Goal: Use online tool/utility: Utilize a website feature to perform a specific function

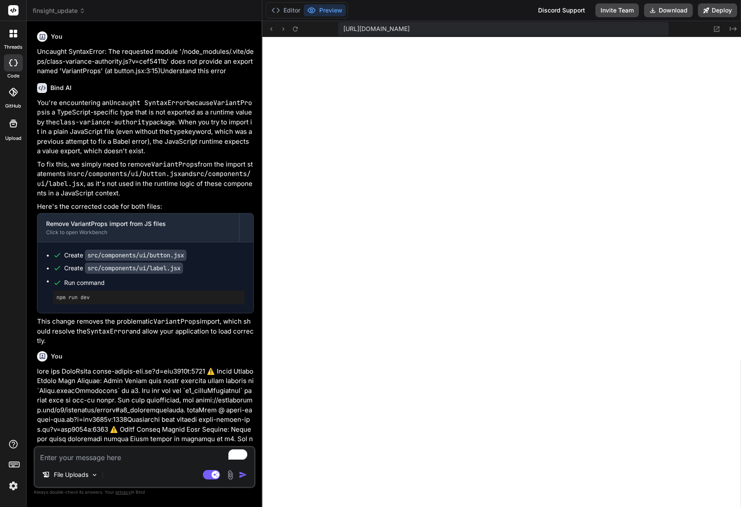
scroll to position [8185, 0]
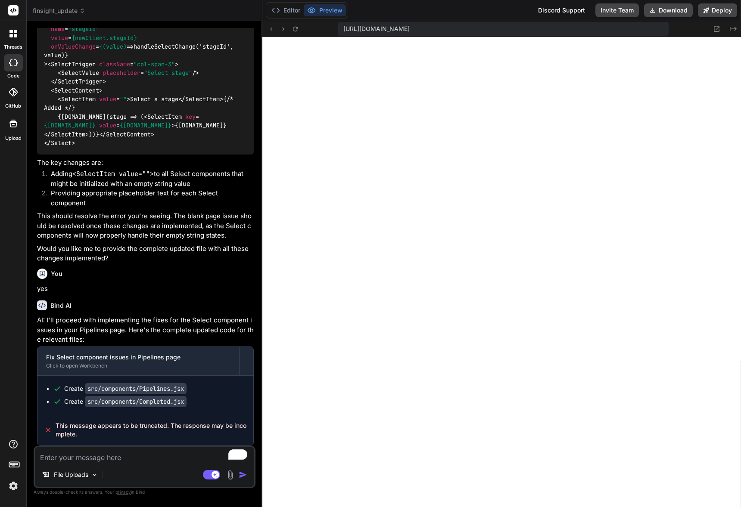
type textarea "x"
click at [118, 453] on textarea "To enrich screen reader interactions, please activate Accessibility in Grammarl…" at bounding box center [144, 456] width 219 height 16
type textarea "K"
type textarea "x"
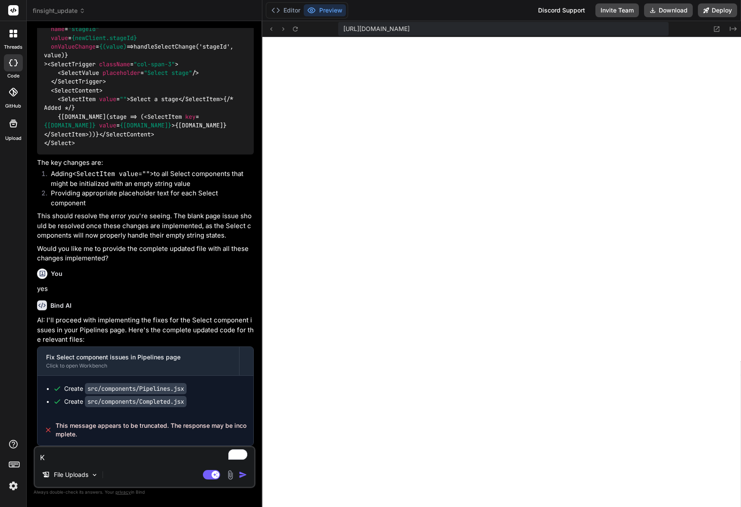
type textarea "KE"
type textarea "x"
type textarea "KEE"
type textarea "x"
type textarea "KEEP"
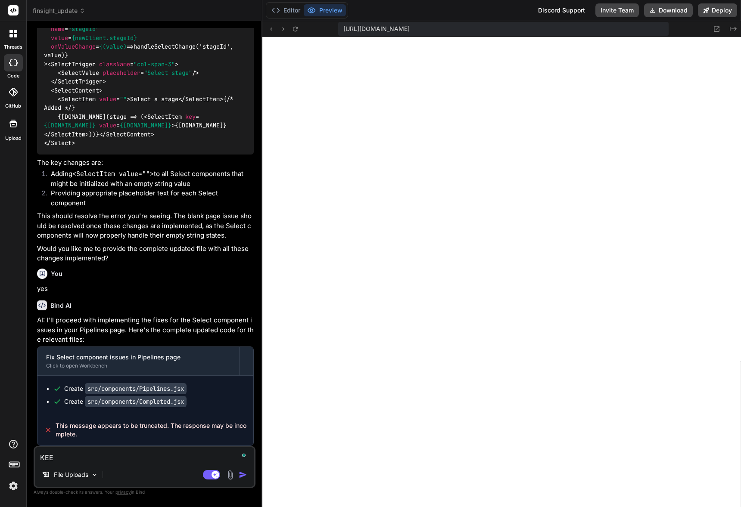
type textarea "x"
type textarea "KEEP"
type textarea "x"
type textarea "KEEP G"
type textarea "x"
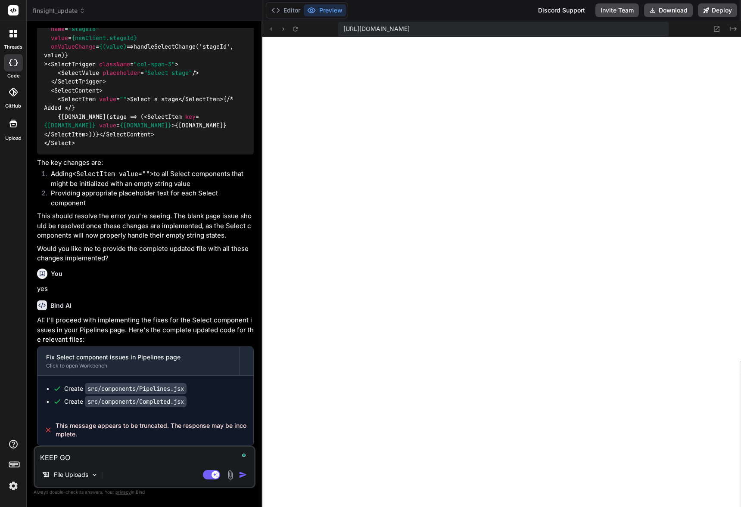
type textarea "KEEP GOP"
type textarea "x"
type textarea "KEEP [PERSON_NAME]"
type textarea "x"
type textarea "KEEP GOP"
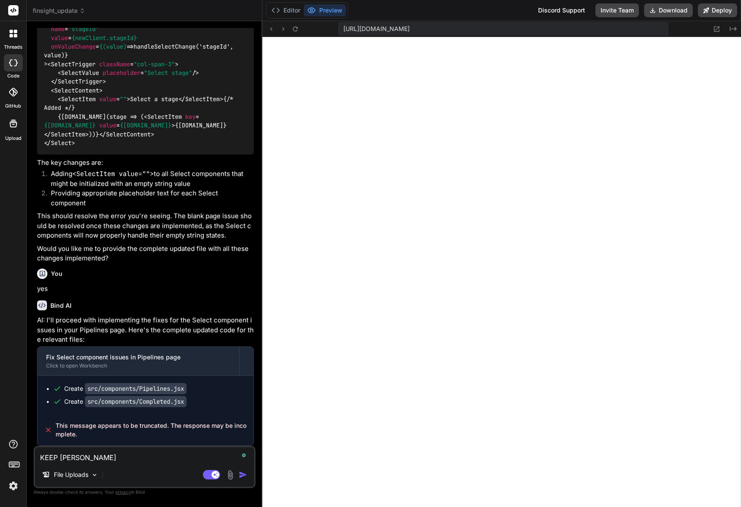
type textarea "x"
type textarea "KEEP GO"
type textarea "x"
type textarea "KEEP G"
type textarea "x"
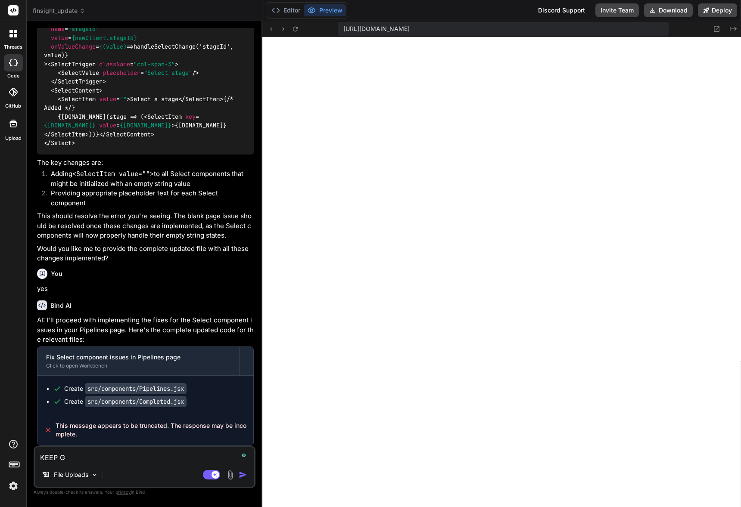
type textarea "KEEP"
type textarea "x"
type textarea "KEEP"
type textarea "x"
type textarea "KEE"
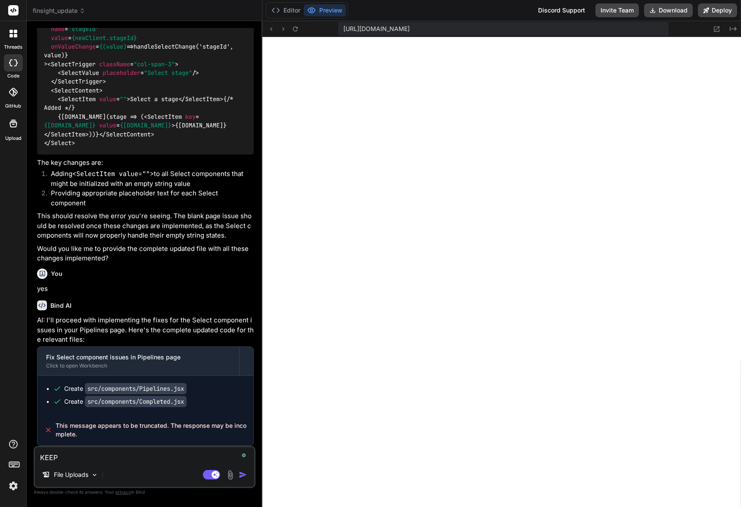
type textarea "x"
type textarea "KE"
type textarea "x"
type textarea "K"
type textarea "x"
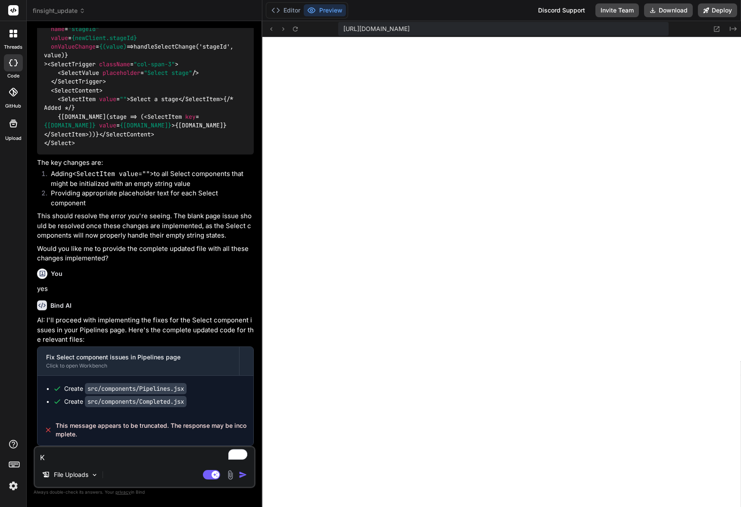
type textarea "Ke"
type textarea "x"
type textarea "Kee"
type textarea "x"
type textarea "Keep"
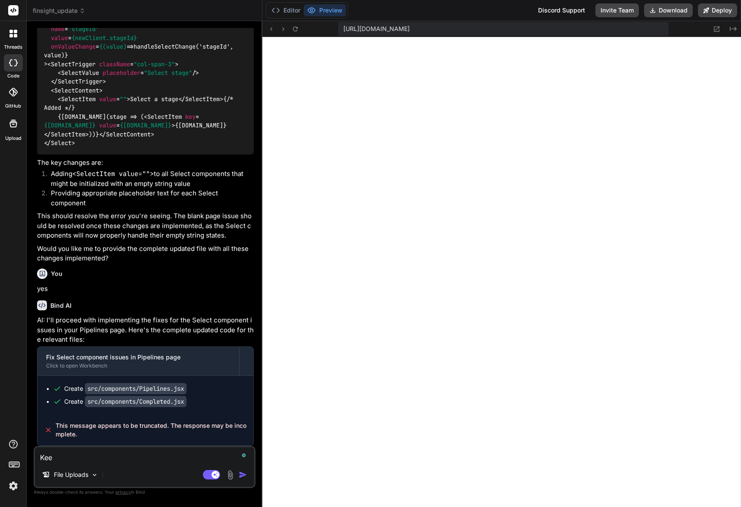
type textarea "x"
type textarea "Keep"
type textarea "x"
type textarea "Keep g"
type textarea "x"
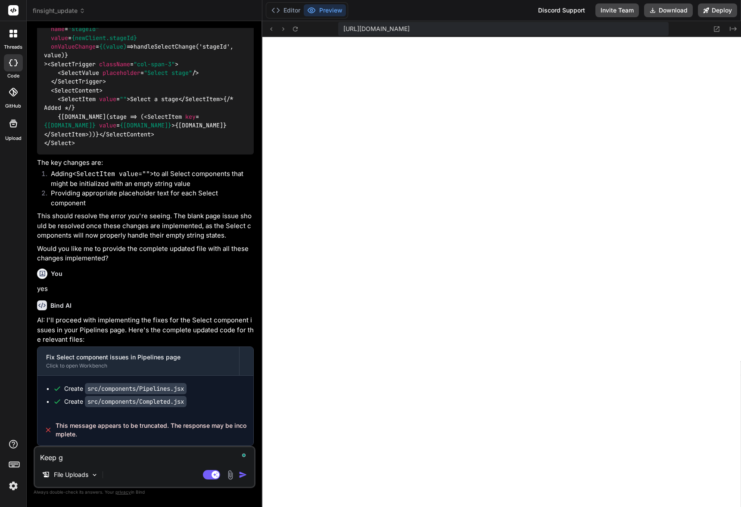
type textarea "Keep go"
type textarea "x"
type textarea "Keep goi"
type textarea "x"
type textarea "Keep goin"
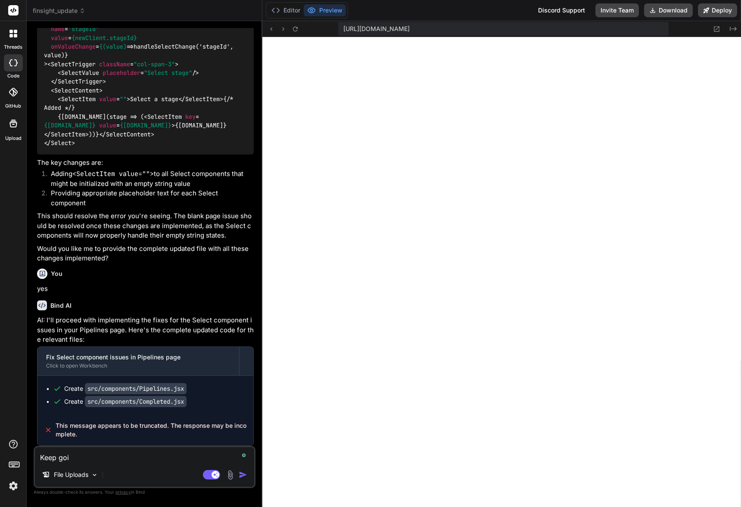
type textarea "x"
type textarea "Keep going"
type textarea "x"
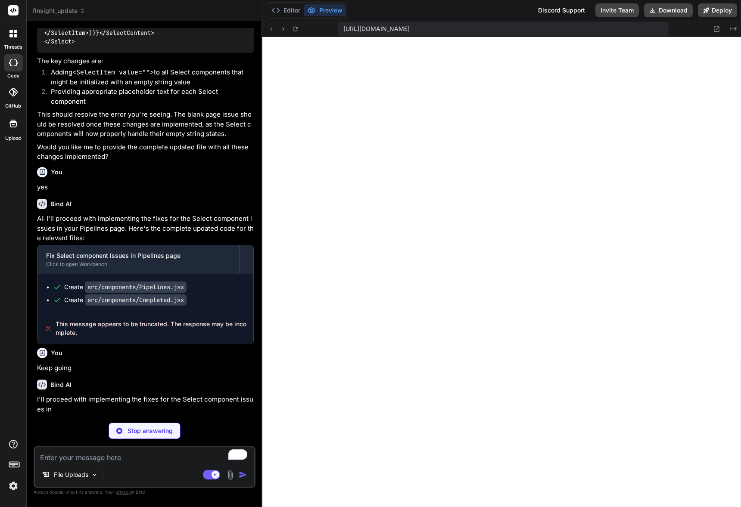
scroll to position [8160, 0]
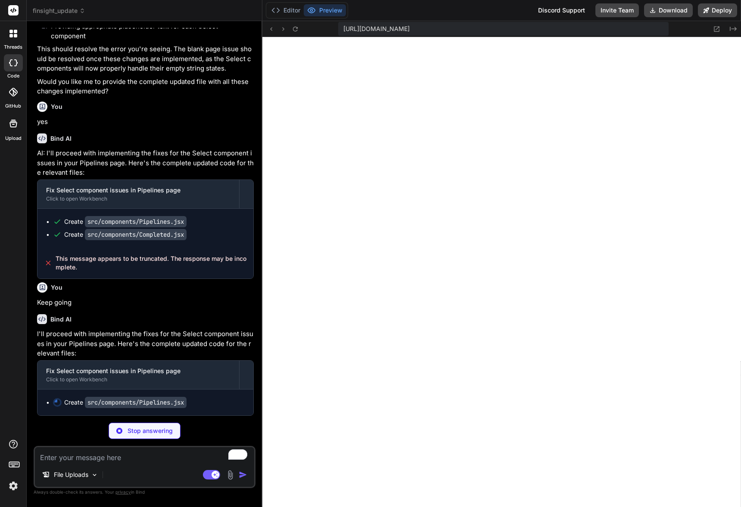
type textarea "x"
type textarea "</Card> </div> ) } export default Pipelines"
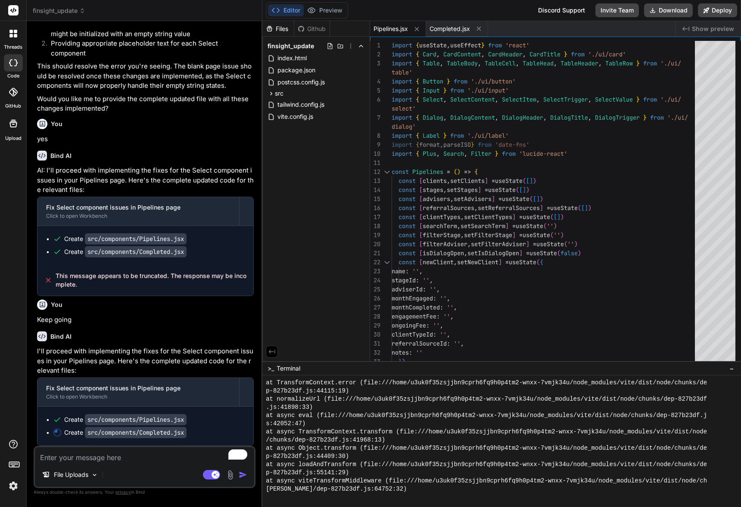
type textarea "x"
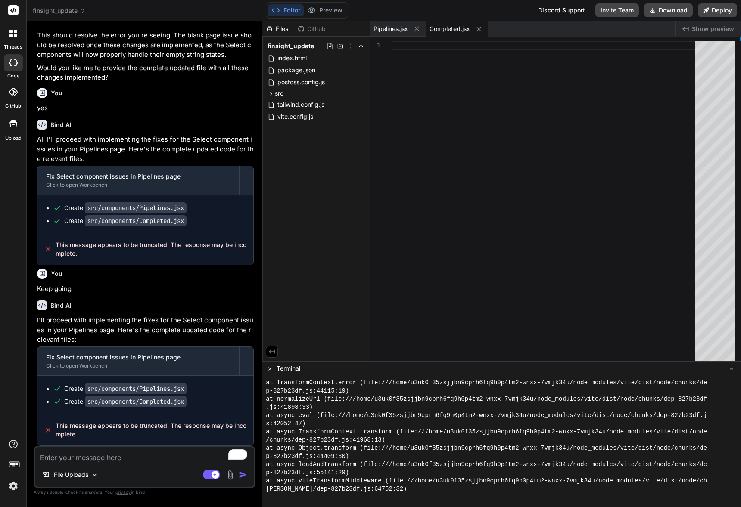
type textarea "x"
